Goal: Transaction & Acquisition: Purchase product/service

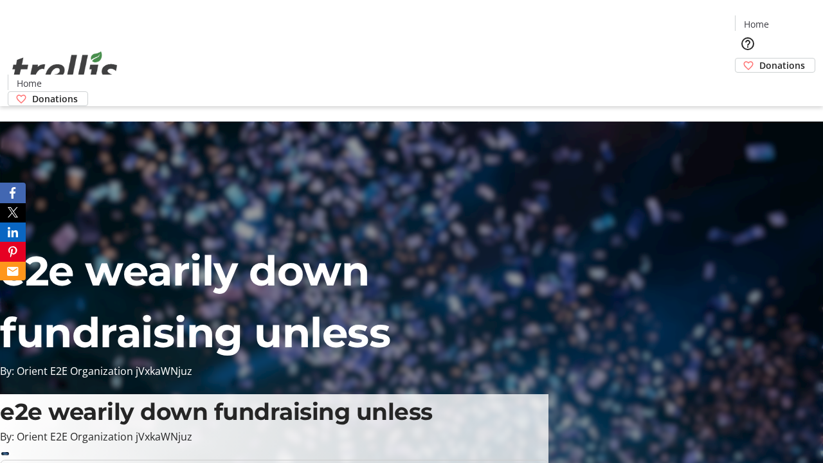
click at [759, 59] on span "Donations" at bounding box center [782, 66] width 46 height 14
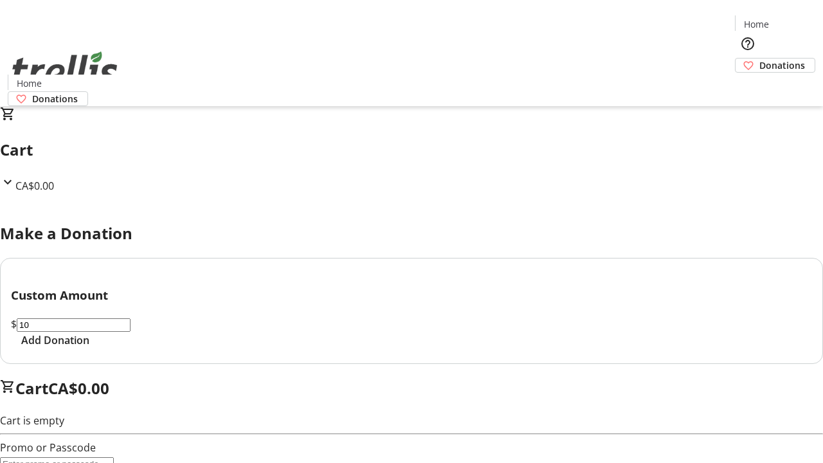
click at [89, 348] on span "Add Donation" at bounding box center [55, 339] width 68 height 15
select select "CA"
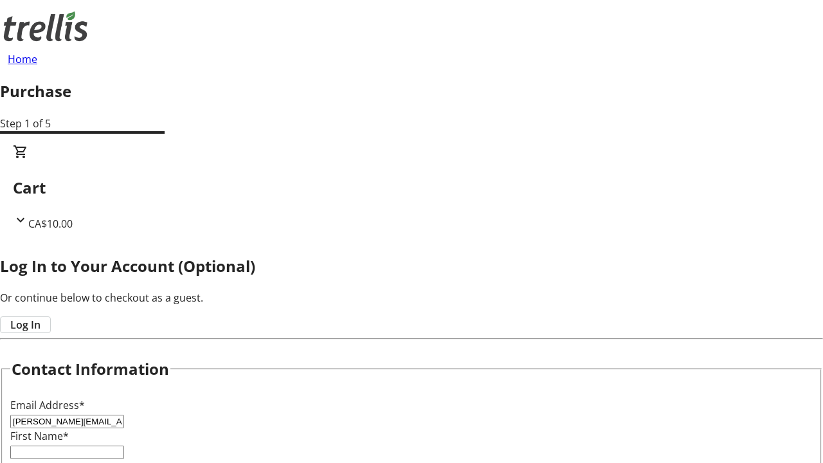
type input "[PERSON_NAME][EMAIL_ADDRESS][DOMAIN_NAME]"
type input "[PERSON_NAME]"
type input "Wisoky"
type input "[STREET_ADDRESS][PERSON_NAME]"
type input "Kelowna"
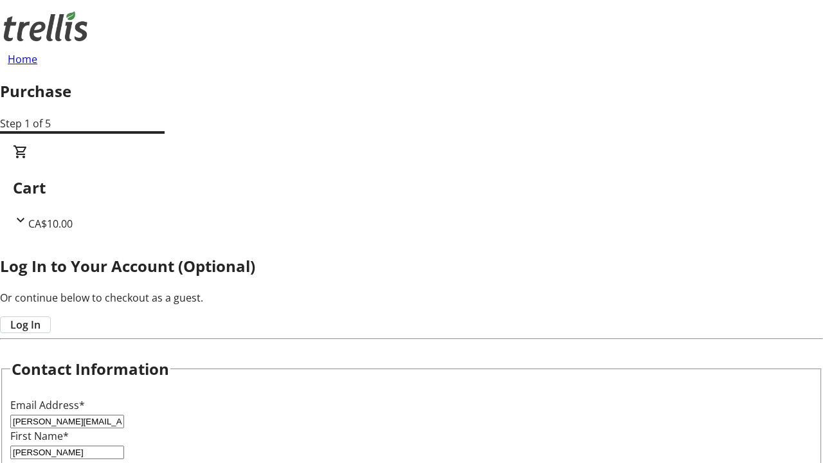
select select "BC"
type input "Kelowna"
type input "V1Y 0C2"
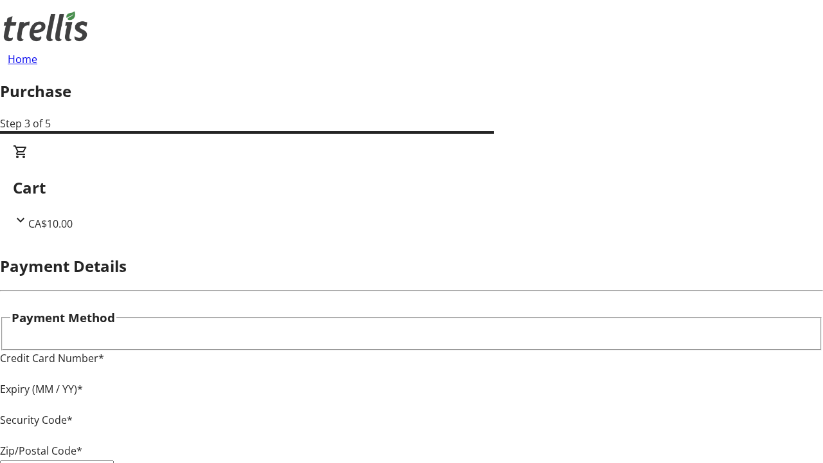
type input "V1Y 0C2"
